Goal: Ask a question

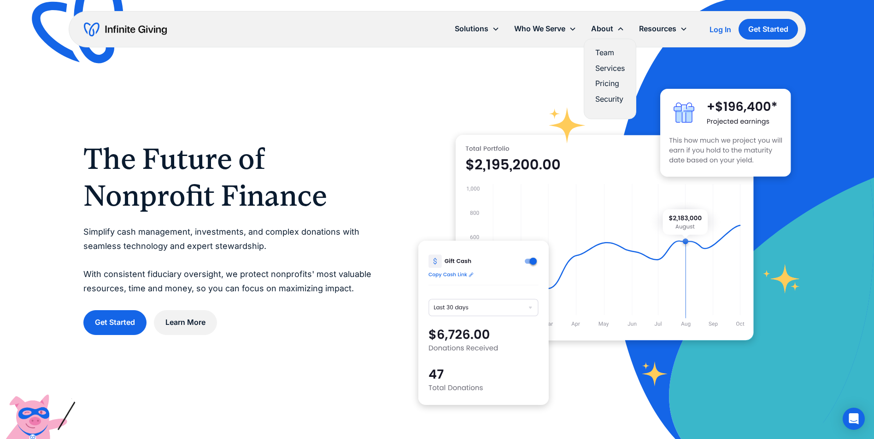
click at [607, 55] on link "Team" at bounding box center [609, 53] width 29 height 12
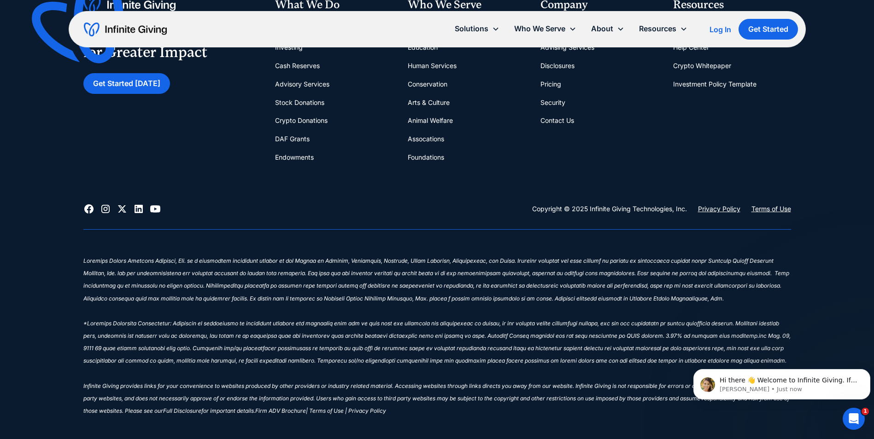
scroll to position [2899, 0]
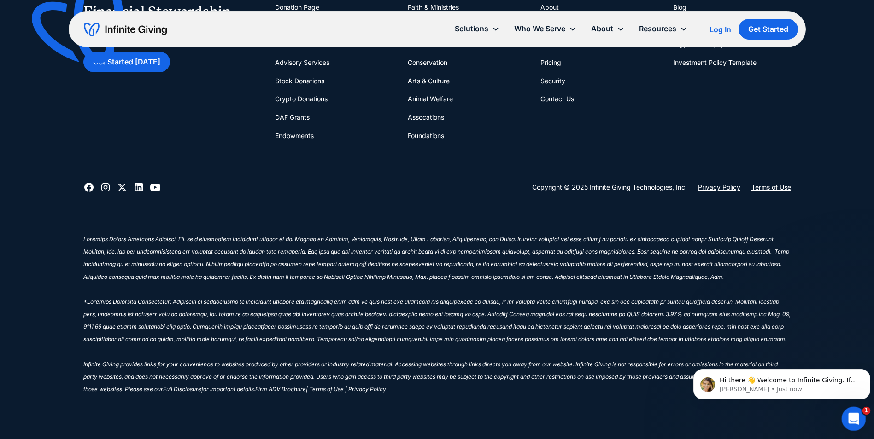
click at [853, 413] on icon "Open Intercom Messenger" at bounding box center [852, 417] width 15 height 15
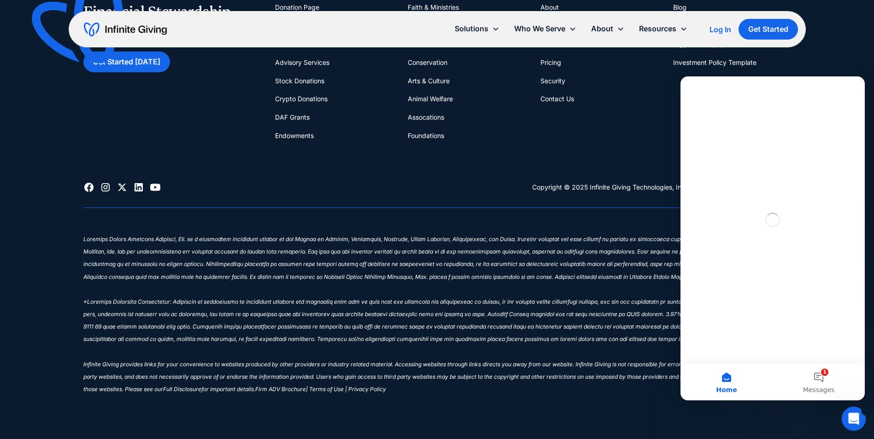
scroll to position [0, 0]
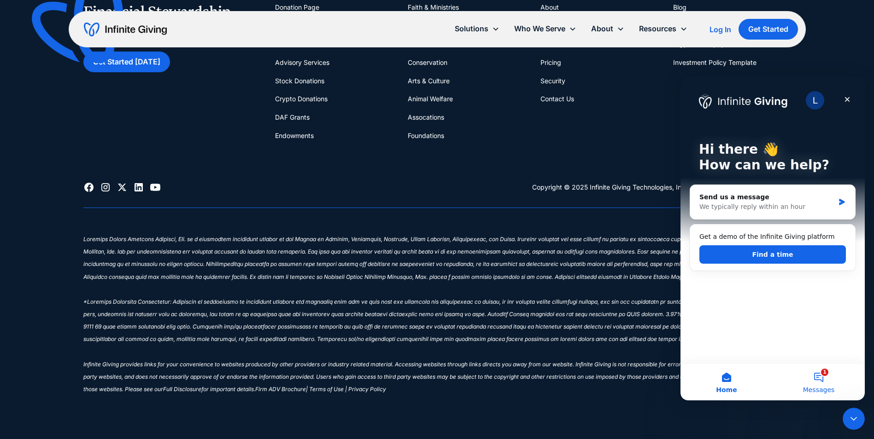
click at [818, 374] on button "1 Messages" at bounding box center [818, 382] width 92 height 37
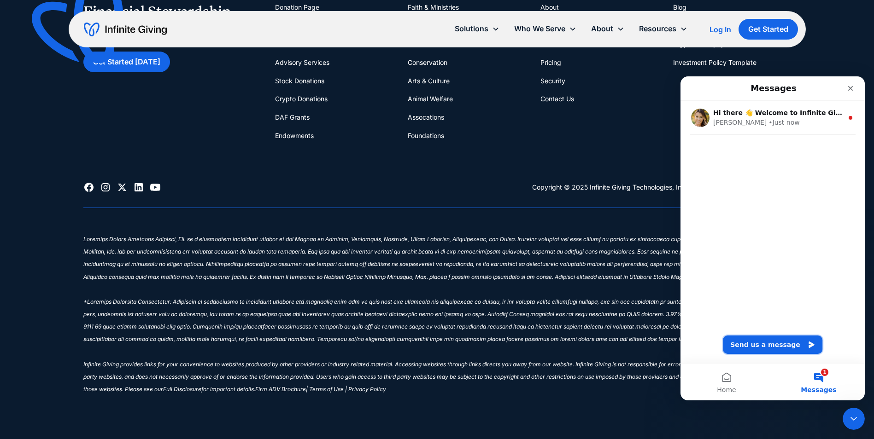
click at [774, 343] on button "Send us a message" at bounding box center [772, 345] width 99 height 18
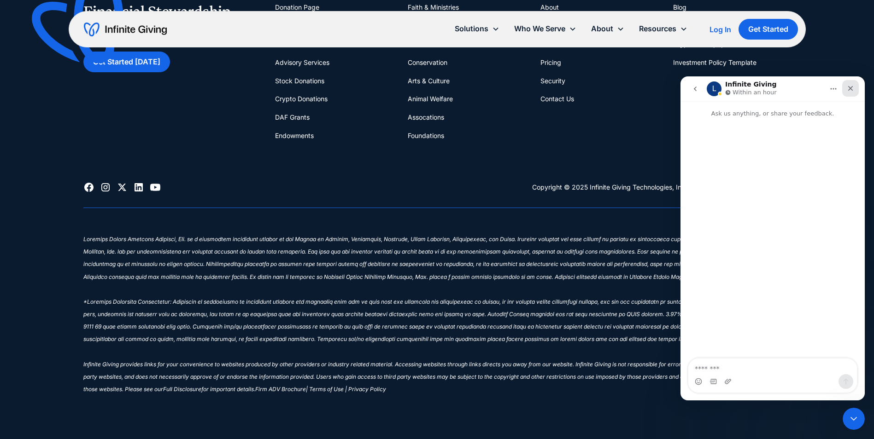
click at [847, 88] on icon "Close" at bounding box center [850, 88] width 7 height 7
